Goal: Navigation & Orientation: Understand site structure

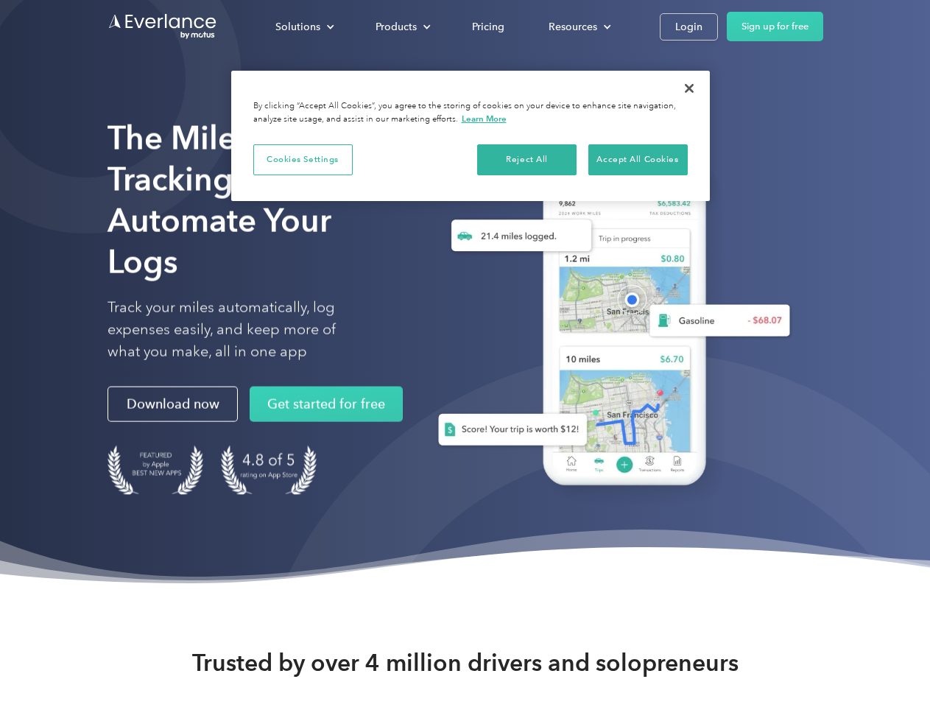
click at [304, 26] on div "Solutions" at bounding box center [297, 27] width 45 height 18
click at [401, 26] on div "Products" at bounding box center [395, 27] width 41 height 18
click at [578, 26] on div "Resources" at bounding box center [572, 27] width 49 height 18
click at [303, 159] on button "Cookies Settings" at bounding box center [302, 159] width 99 height 31
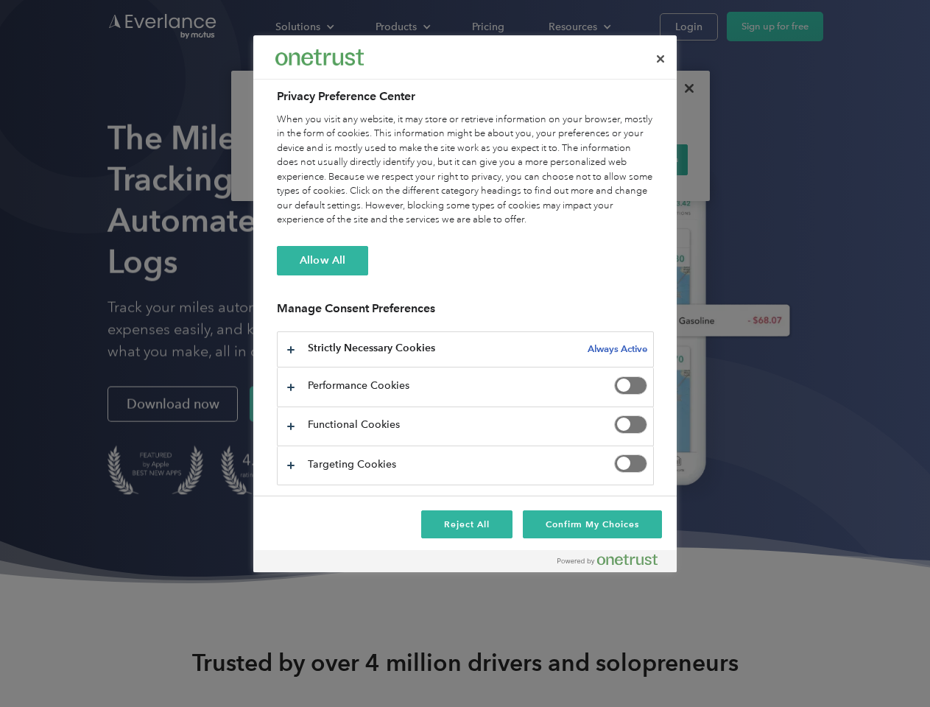
click at [527, 159] on div "When you visit any website, it may store or retrieve information on your browse…" at bounding box center [465, 170] width 377 height 115
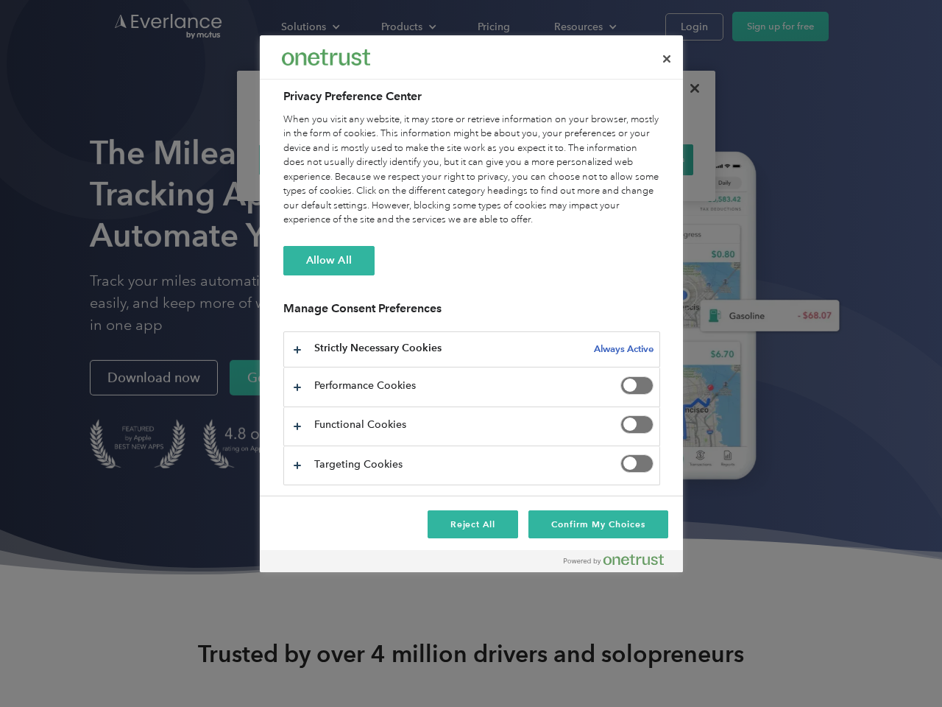
click at [637, 159] on div "When you visit any website, it may store or retrieve information on your browse…" at bounding box center [471, 170] width 377 height 115
click at [689, 88] on div at bounding box center [471, 353] width 942 height 707
